Goal: Information Seeking & Learning: Learn about a topic

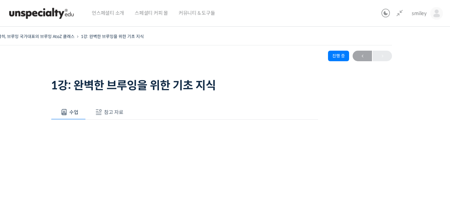
scroll to position [95, 0]
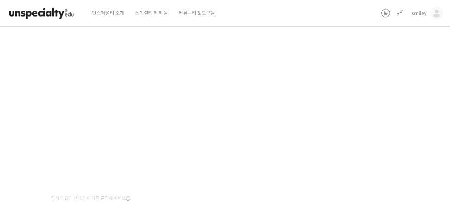
click at [376, 105] on div "기초부터 정확히, 브루잉 국가대표의 브루잉 AtoZ 클래스 1강: 완벽한 브루잉을 위한 기초 지식 진행 중 수업 3 / 23 진행 중 ← 이전…" at bounding box center [184, 153] width 467 height 432
click at [374, 100] on div "기초부터 정확히, 브루잉 국가대표의 브루잉 AtoZ 클래스 1강: 완벽한 브루잉을 위한 기초 지식 진행 중 수업 3 / 23 진행 중 ← 이전…" at bounding box center [184, 153] width 467 height 432
click at [349, 168] on div "기초부터 정확히, 브루잉 국가대표의 브루잉 AtoZ 클래스 1강: 완벽한 브루잉을 위한 기초 지식 진행 중 수업 3 / 23 진행 중 ← 이전…" at bounding box center [184, 153] width 467 height 432
click at [353, 177] on div "기초부터 정확히, 브루잉 국가대표의 브루잉 AtoZ 클래스 1강: 완벽한 브루잉을 위한 기초 지식 진행 중 수업 3 / 23 진행 중 ← 이전…" at bounding box center [184, 153] width 467 height 432
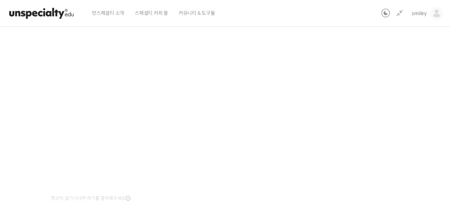
click at [353, 158] on div "기초부터 정확히, 브루잉 국가대표의 브루잉 AtoZ 클래스 1강: 완벽한 브루잉을 위한 기초 지식 진행 중 수업 3 / 23 진행 중 ← 이전…" at bounding box center [184, 153] width 467 height 432
click at [377, 69] on div "기초부터 정확히, 브루잉 국가대표의 브루잉 AtoZ 클래스 1강: 완벽한 브루잉을 위한 기초 지식 진행 중 수업 3 / 23 진행 중 ← 이전…" at bounding box center [184, 153] width 467 height 432
click at [376, 69] on div "기초부터 정확히, 브루잉 국가대표의 브루잉 AtoZ 클래스 1강: 완벽한 브루잉을 위한 기초 지식 진행 중 수업 3 / 23 진행 중 ← 이전…" at bounding box center [184, 153] width 467 height 432
click at [396, 84] on div "기초부터 정확히, 브루잉 국가대표의 브루잉 AtoZ 클래스 1강: 완벽한 브루잉을 위한 기초 지식 진행 중 수업 3 / 23 진행 중 ← 이전…" at bounding box center [184, 153] width 467 height 432
click at [365, 118] on div "기초부터 정확히, 브루잉 국가대표의 브루잉 AtoZ 클래스 1강: 완벽한 브루잉을 위한 기초 지식 진행 중 수업 3 / 23 진행 중 ← 이전…" at bounding box center [184, 153] width 467 height 432
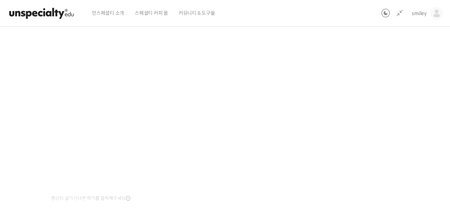
click at [352, 148] on div "기초부터 정확히, 브루잉 국가대표의 브루잉 AtoZ 클래스 1강: 완벽한 브루잉을 위한 기초 지식 진행 중 수업 3 / 23 진행 중 ← 이전…" at bounding box center [184, 153] width 467 height 432
click at [366, 118] on div "기초부터 정확히, 브루잉 국가대표의 브루잉 AtoZ 클래스 1강: 완벽한 브루잉을 위한 기초 지식 진행 중 수업 3 / 23 진행 중 ← 이전…" at bounding box center [184, 153] width 467 height 432
click at [367, 118] on div "기초부터 정확히, 브루잉 국가대표의 브루잉 AtoZ 클래스 1강: 완벽한 브루잉을 위한 기초 지식 진행 중 수업 3 / 23 진행 중 ← 이전…" at bounding box center [184, 152] width 467 height 432
click at [394, 73] on div "기초부터 정확히, 브루잉 국가대표의 브루잉 AtoZ 클래스 1강: 완벽한 브루잉을 위한 기초 지식 진행 중 수업 3 / 23 진행 중 ← 이전…" at bounding box center [184, 152] width 467 height 432
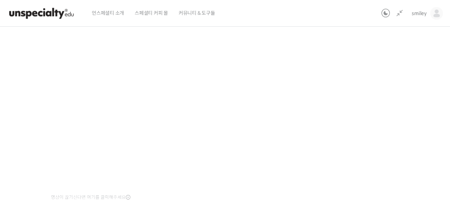
click at [387, 121] on div "기초부터 정확히, 브루잉 국가대표의 브루잉 AtoZ 클래스 1강: 완벽한 브루잉을 위한 기초 지식 진행 중 수업 3 / 23 진행 중 ← 이전…" at bounding box center [184, 152] width 467 height 432
click at [386, 122] on div "기초부터 정확히, 브루잉 국가대표의 브루잉 AtoZ 클래스 1강: 완벽한 브루잉을 위한 기초 지식 진행 중 수업 3 / 23 진행 중 ← 이전…" at bounding box center [184, 152] width 467 height 432
